Goal: Navigation & Orientation: Find specific page/section

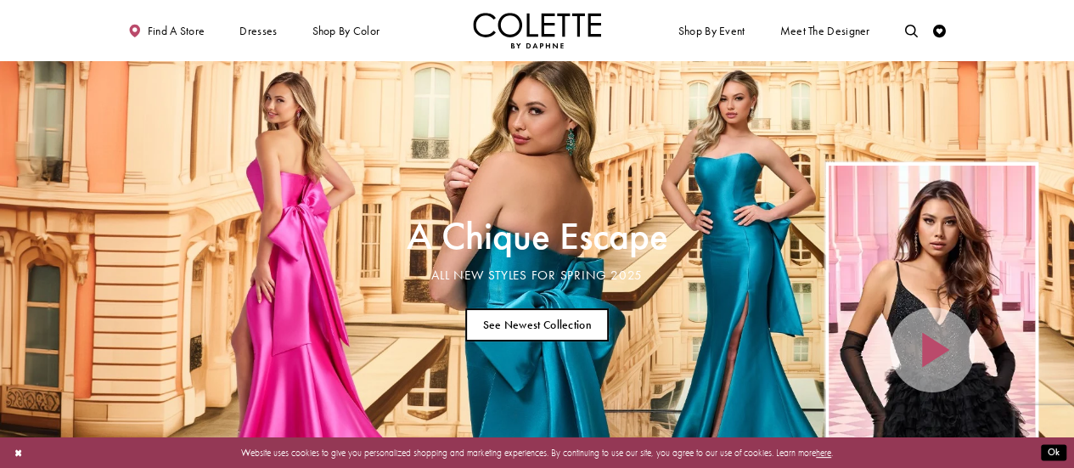
click at [566, 329] on link "See Newest Collection" at bounding box center [537, 324] width 144 height 33
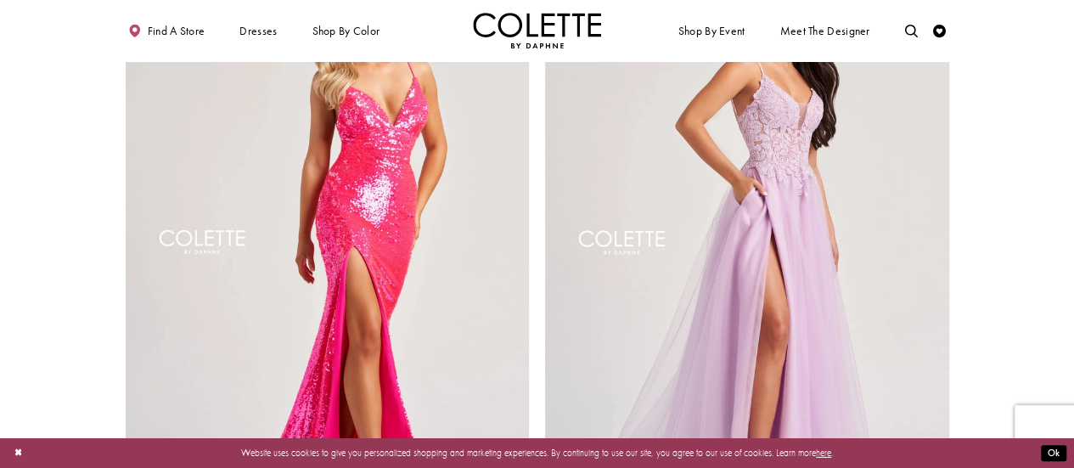
scroll to position [2340, 0]
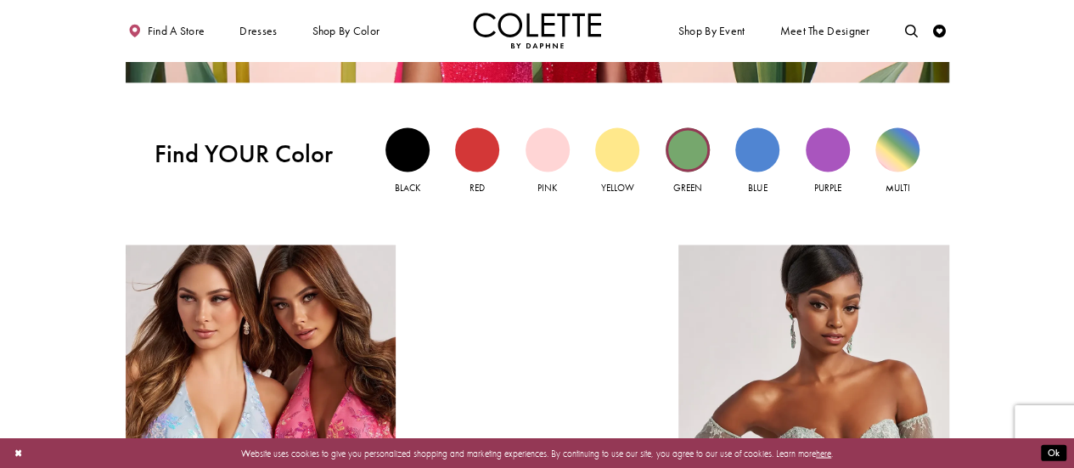
click at [676, 161] on div "Green view" at bounding box center [688, 149] width 44 height 44
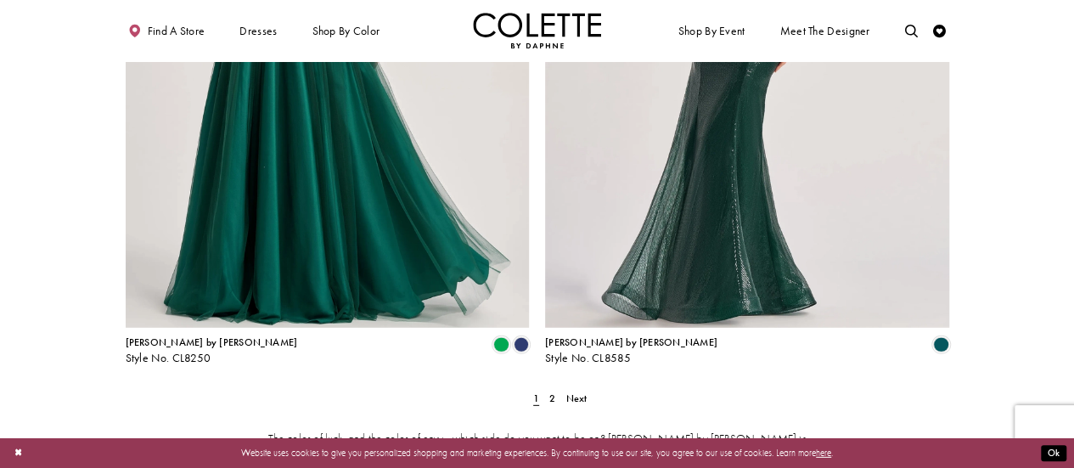
scroll to position [2284, 0]
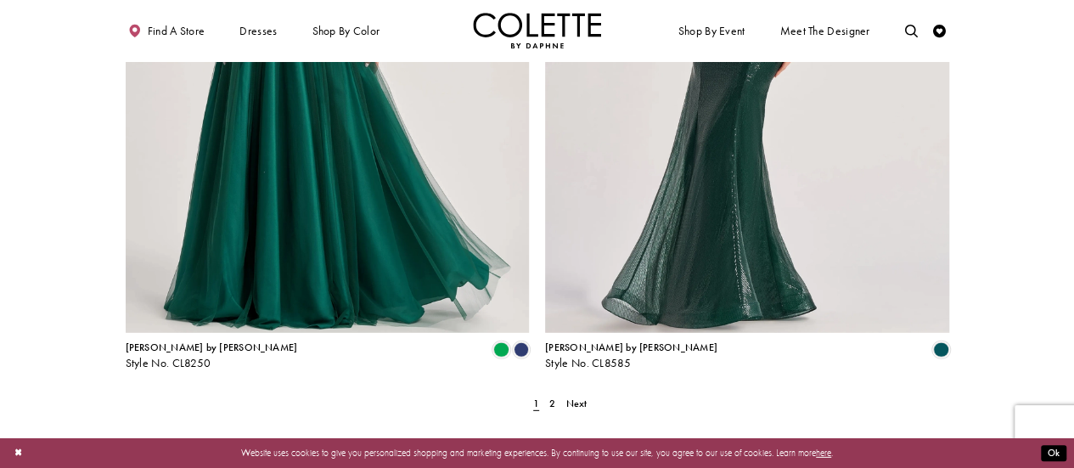
click at [570, 397] on span "Next" at bounding box center [576, 404] width 21 height 14
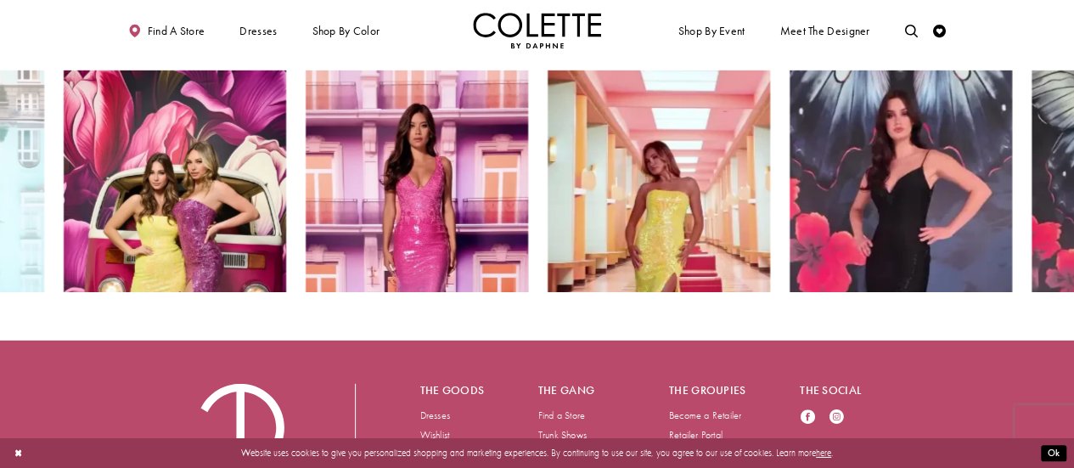
scroll to position [1274, 0]
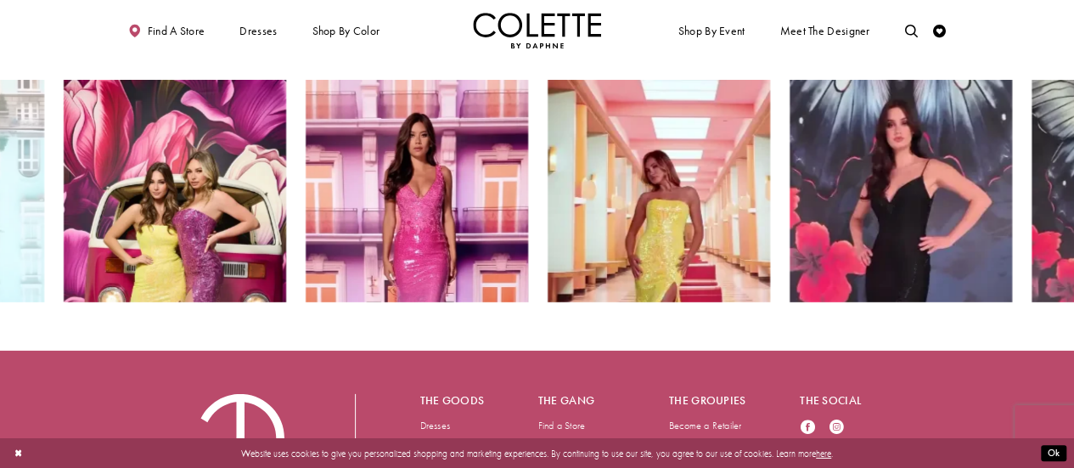
scroll to position [2597, 0]
